Goal: Task Accomplishment & Management: Use online tool/utility

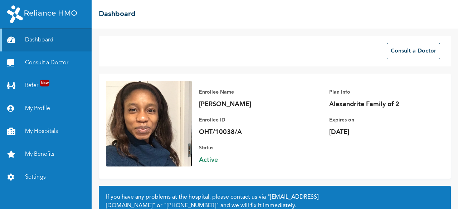
drag, startPoint x: 0, startPoint y: 0, endPoint x: 47, endPoint y: 63, distance: 78.6
click at [47, 63] on link "Consult a Doctor" at bounding box center [46, 63] width 92 height 23
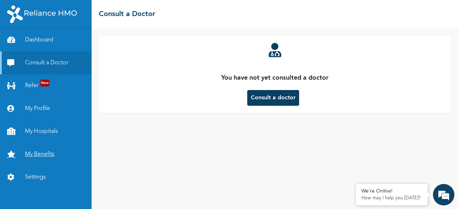
click at [44, 155] on link "My Benefits" at bounding box center [46, 154] width 92 height 23
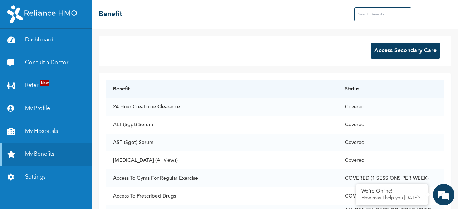
click at [387, 51] on button "Access Secondary Care" at bounding box center [405, 51] width 69 height 16
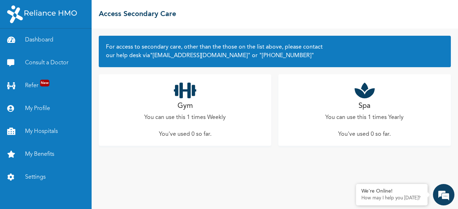
click at [184, 138] on p "You've used 0 so far ." at bounding box center [185, 134] width 53 height 9
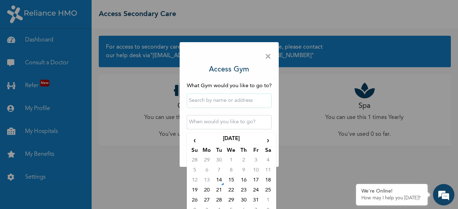
click at [209, 126] on input "text" at bounding box center [229, 122] width 85 height 14
click at [210, 100] on input "text" at bounding box center [229, 101] width 85 height 14
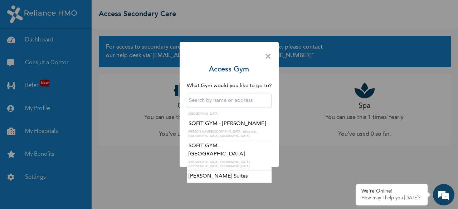
scroll to position [3970, 0]
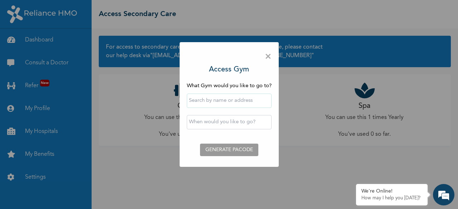
click at [297, 183] on div "× Access Gym What Gym would you like to go to? ‹ [DATE] › Su Mo Tu We Th Fr Sa …" at bounding box center [229, 104] width 458 height 209
click at [271, 58] on span "×" at bounding box center [268, 56] width 7 height 15
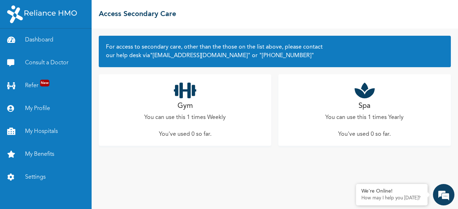
click at [362, 111] on h2 "Spa" at bounding box center [365, 106] width 12 height 11
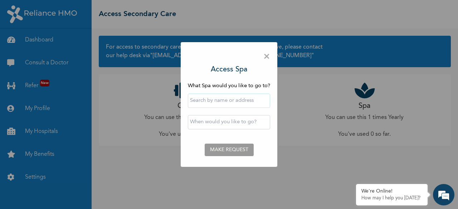
click at [245, 96] on input "text" at bounding box center [229, 101] width 82 height 14
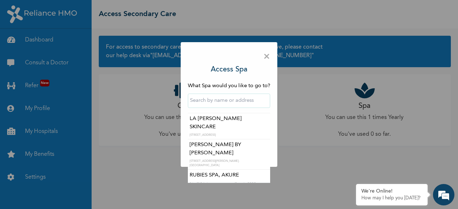
scroll to position [469, 0]
type input "LA [PERSON_NAME] SKINCARE"
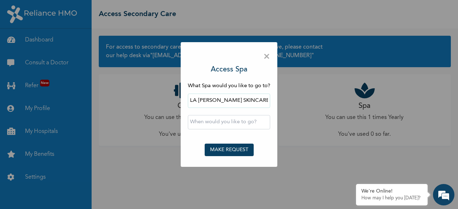
click at [269, 55] on span "×" at bounding box center [266, 56] width 7 height 15
